Goal: Transaction & Acquisition: Purchase product/service

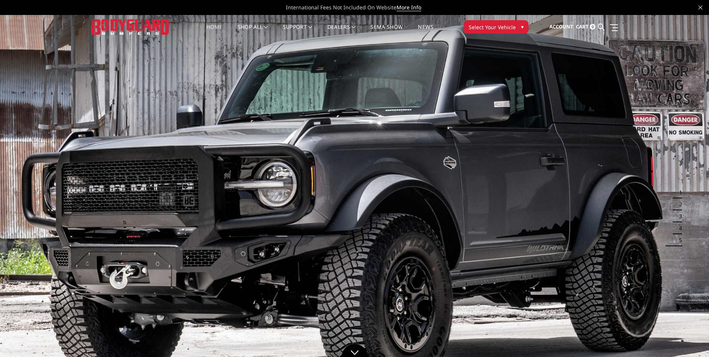
click at [522, 28] on span "▾" at bounding box center [522, 27] width 3 height 8
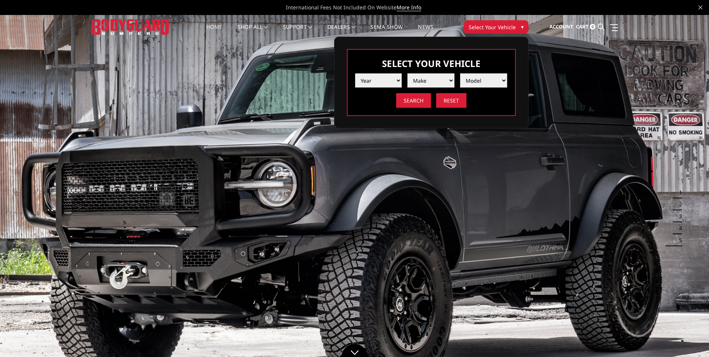
click at [395, 82] on select "Year 2025 2024 2023 2022 2021 2020 2019 2018 2017 2016 2015 2014 2013 2012 2011…" at bounding box center [378, 80] width 47 height 14
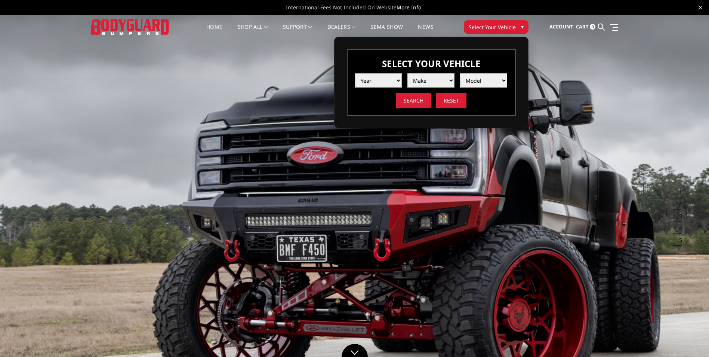
select select "yr_2017"
click at [355, 73] on select "Year 2025 2024 2023 2022 2021 2020 2019 2018 2017 2016 2015 2014 2013 2012 2011…" at bounding box center [378, 80] width 47 height 14
click at [451, 80] on select "Make Chevrolet Ford GMC Nissan Ram Toyota" at bounding box center [430, 80] width 47 height 14
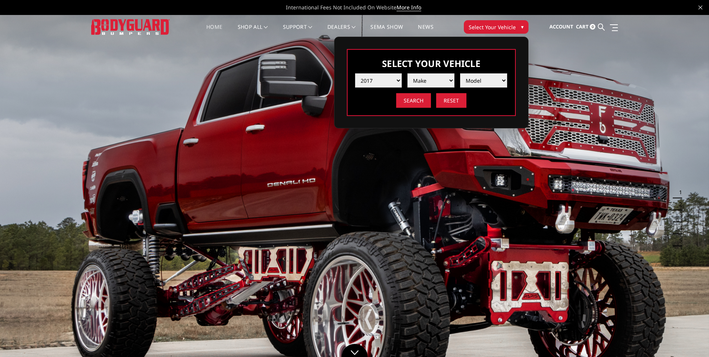
select select "mk_gmc"
click at [407, 73] on select "Make Chevrolet Ford GMC Nissan Ram Toyota" at bounding box center [430, 80] width 47 height 14
click at [503, 79] on select "Model Canyon Sierra 1500 Sierra 2500 / 3500 Yukon 1500" at bounding box center [483, 80] width 47 height 14
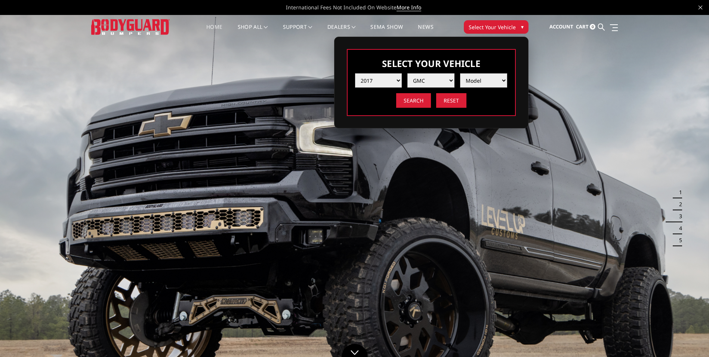
select select "md_sierra-2500-3500"
click at [460, 73] on select "Model Canyon Sierra 1500 Sierra 2500 / 3500 Yukon 1500" at bounding box center [483, 80] width 47 height 14
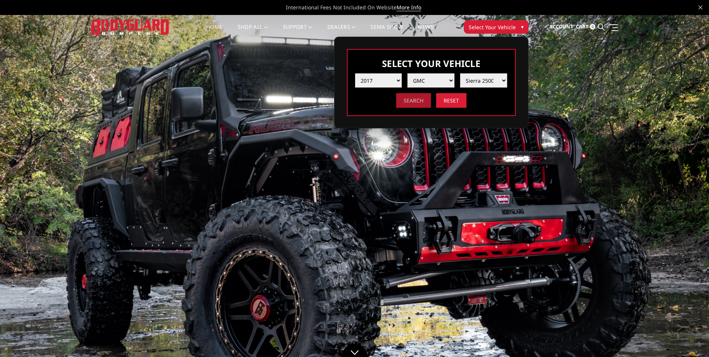
click at [419, 101] on input "Search" at bounding box center [413, 100] width 35 height 15
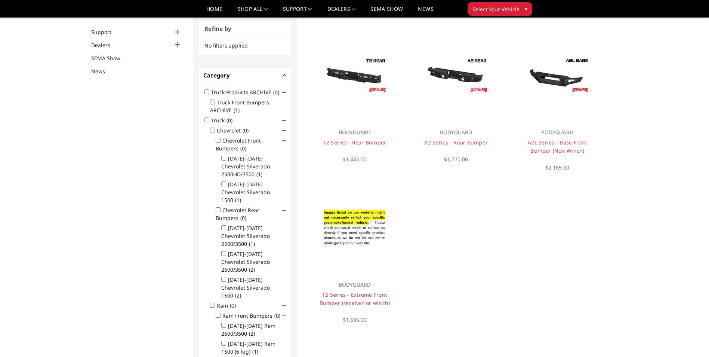
scroll to position [22, 0]
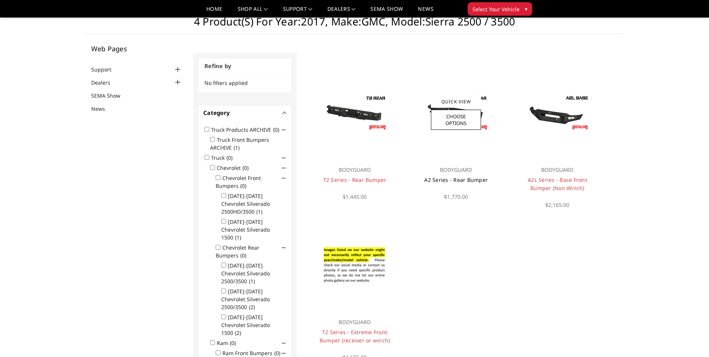
click at [460, 181] on link "A2 Series - Rear Bumper" at bounding box center [456, 179] width 64 height 7
